Goal: Information Seeking & Learning: Learn about a topic

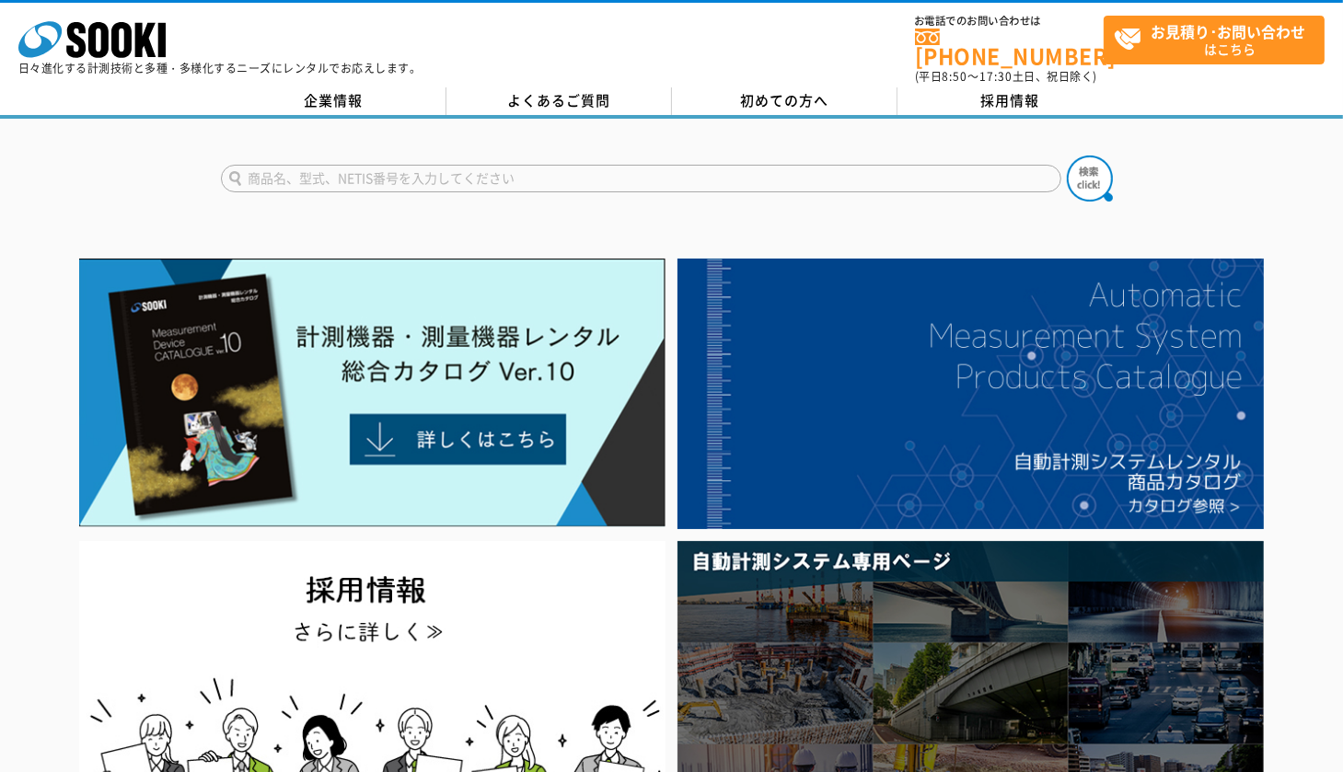
click at [346, 167] on input "text" at bounding box center [641, 179] width 840 height 28
type input "GX"
click at [1097, 158] on img at bounding box center [1090, 179] width 46 height 46
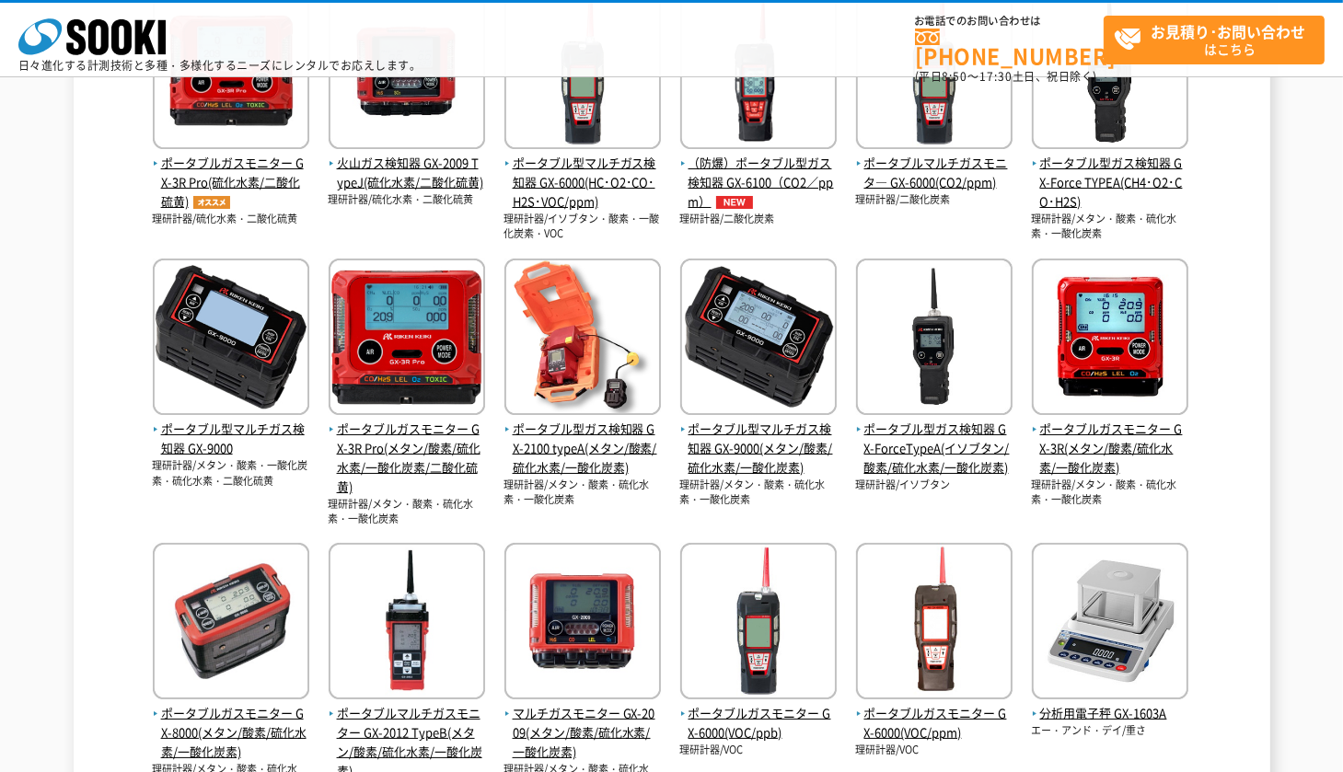
scroll to position [460, 0]
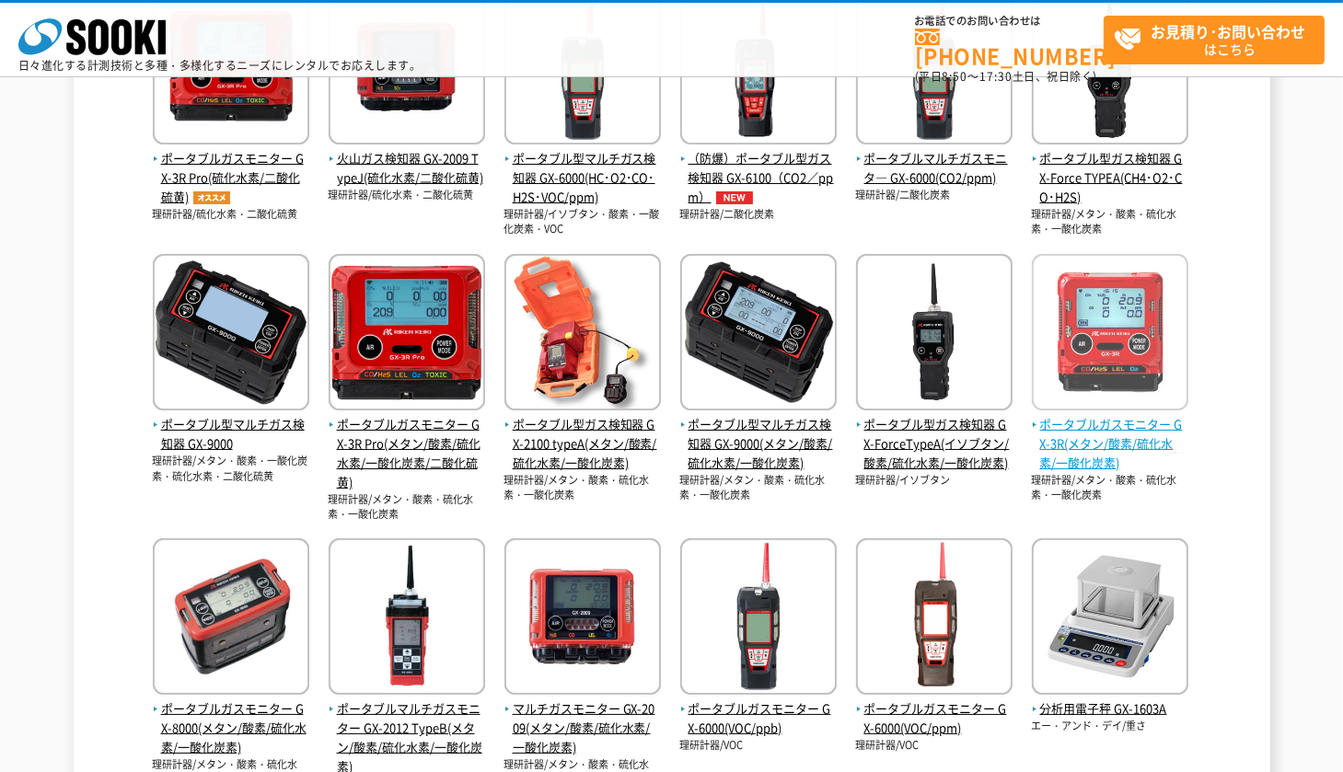
click at [1090, 433] on span "ポータブルガスモニター GX-3R(メタン/酸素/硫化水素/一酸化炭素)" at bounding box center [1110, 443] width 156 height 57
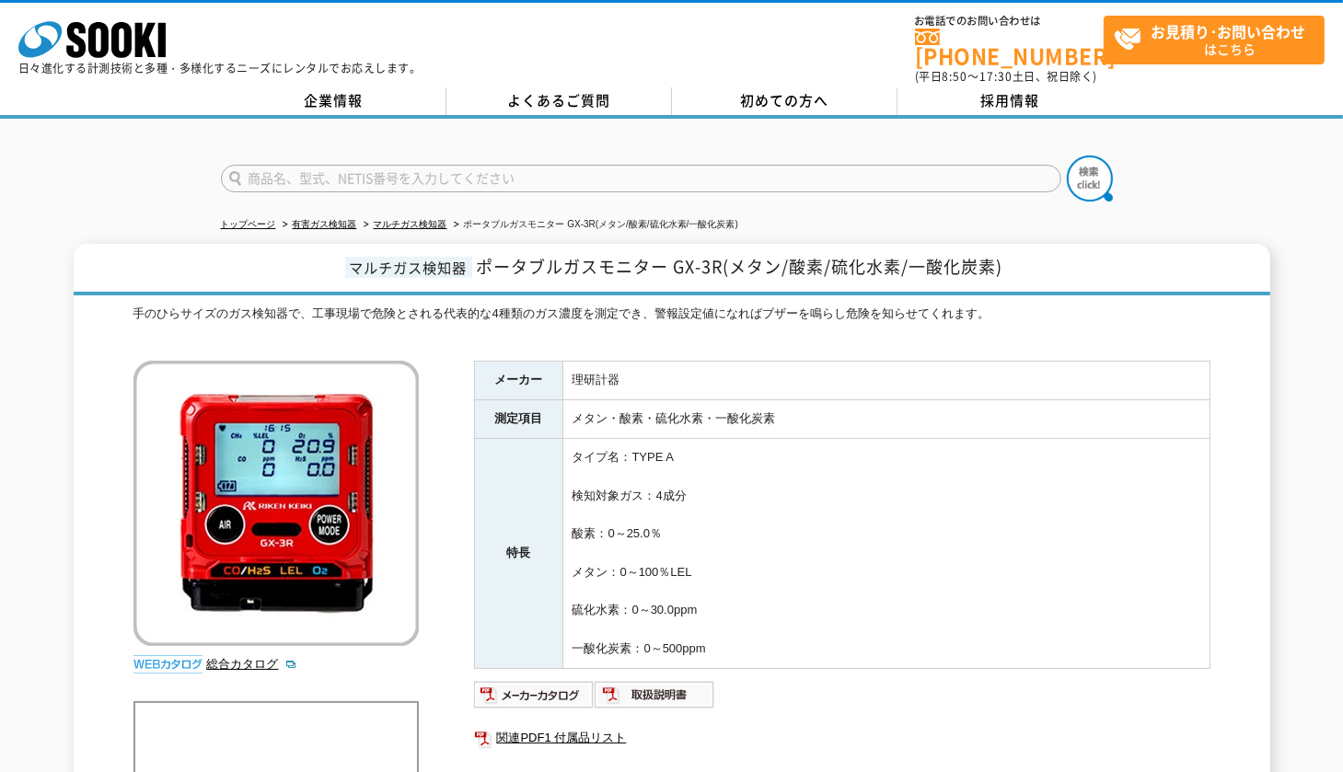
drag, startPoint x: 1343, startPoint y: 248, endPoint x: 1355, endPoint y: 234, distance: 18.4
click at [567, 177] on input "text" at bounding box center [641, 179] width 840 height 28
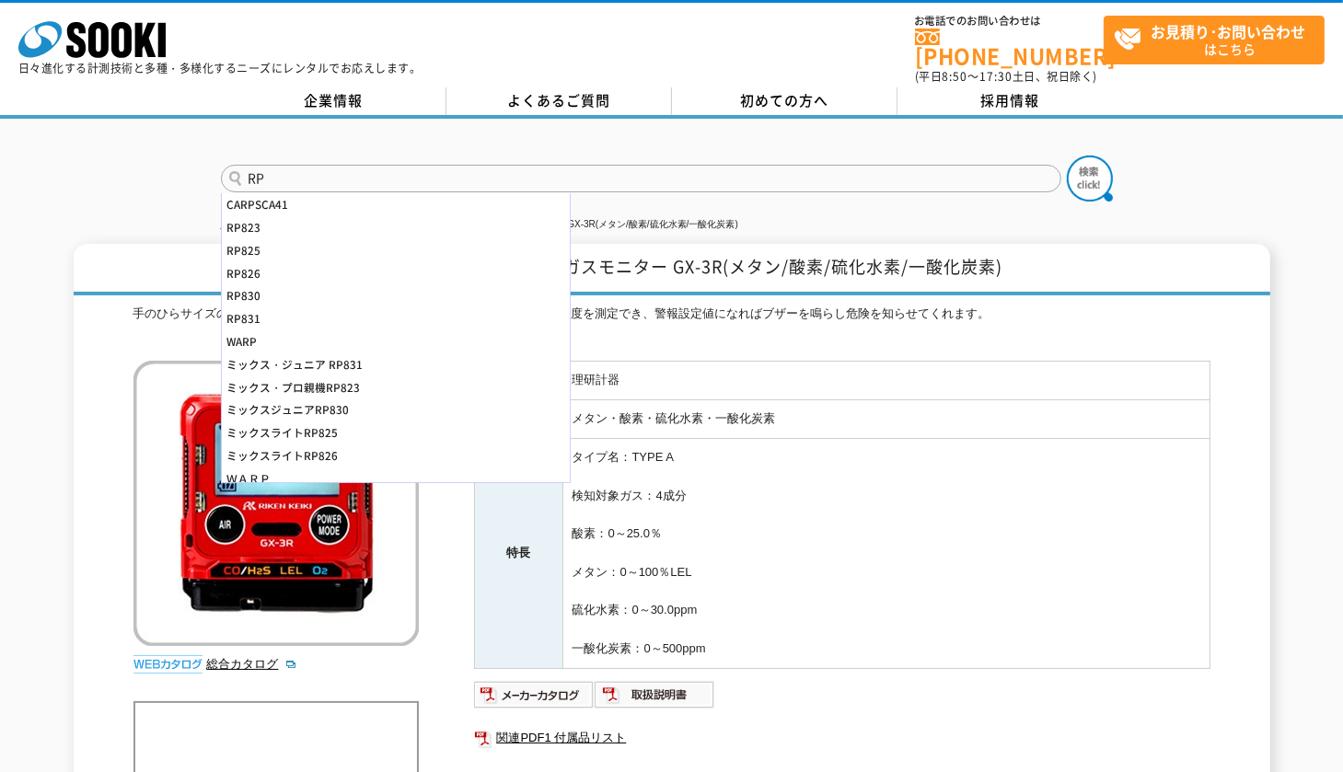
type input "RP"
click at [813, 305] on div "手のひらサイズのガス検知器で、工事現場で危険とされる代表的な4種類のガス濃度を測定でき、警報設定値になればブザーを鳴らし危険を知らせてくれます。" at bounding box center [671, 324] width 1077 height 39
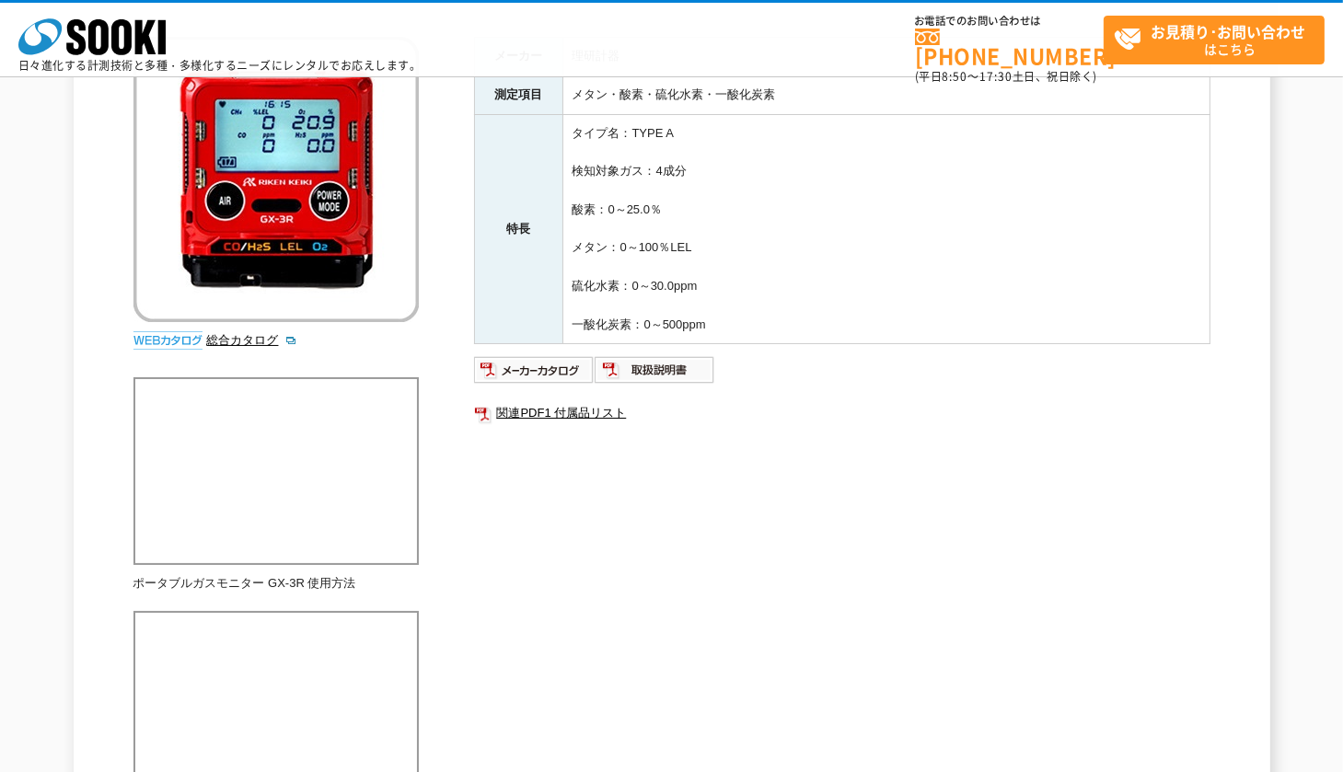
scroll to position [311, 0]
